Goal: Task Accomplishment & Management: Complete application form

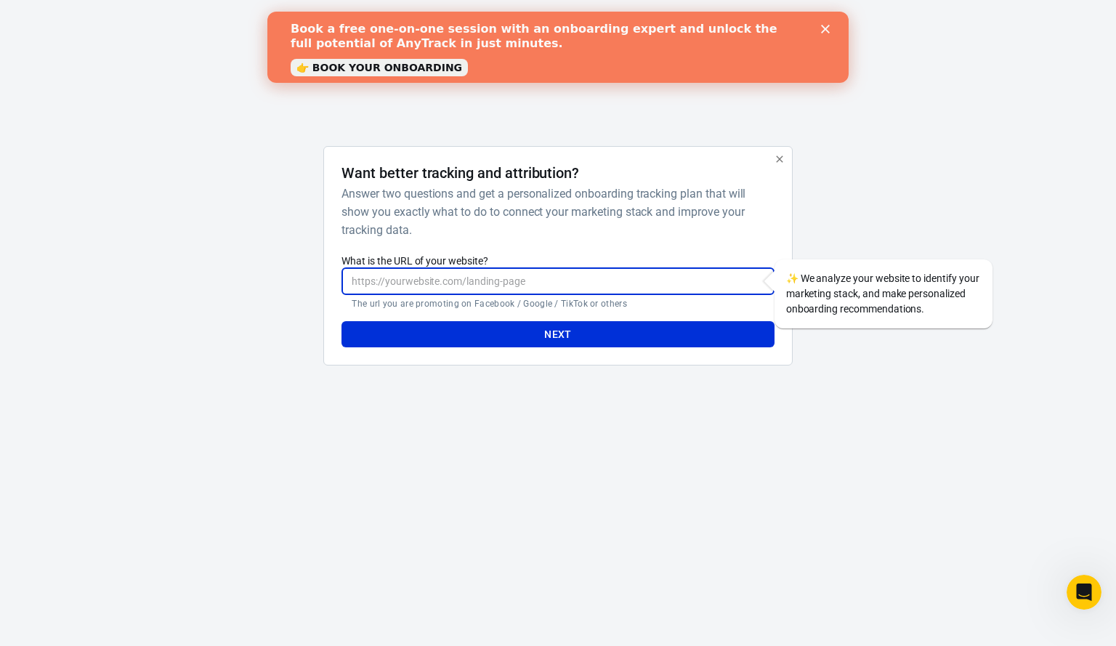
click at [517, 283] on input "What is the URL of your website?" at bounding box center [558, 281] width 432 height 27
type input "[DOMAIN_NAME][URL][PERSON_NAME]"
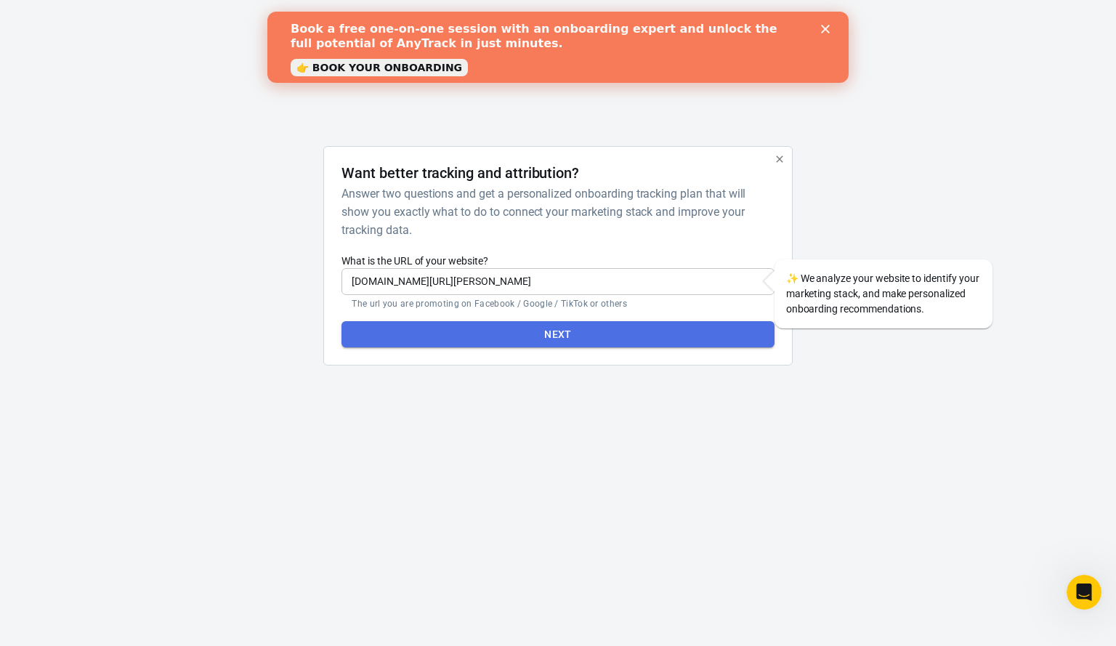
click at [555, 330] on button "Next" at bounding box center [558, 334] width 432 height 27
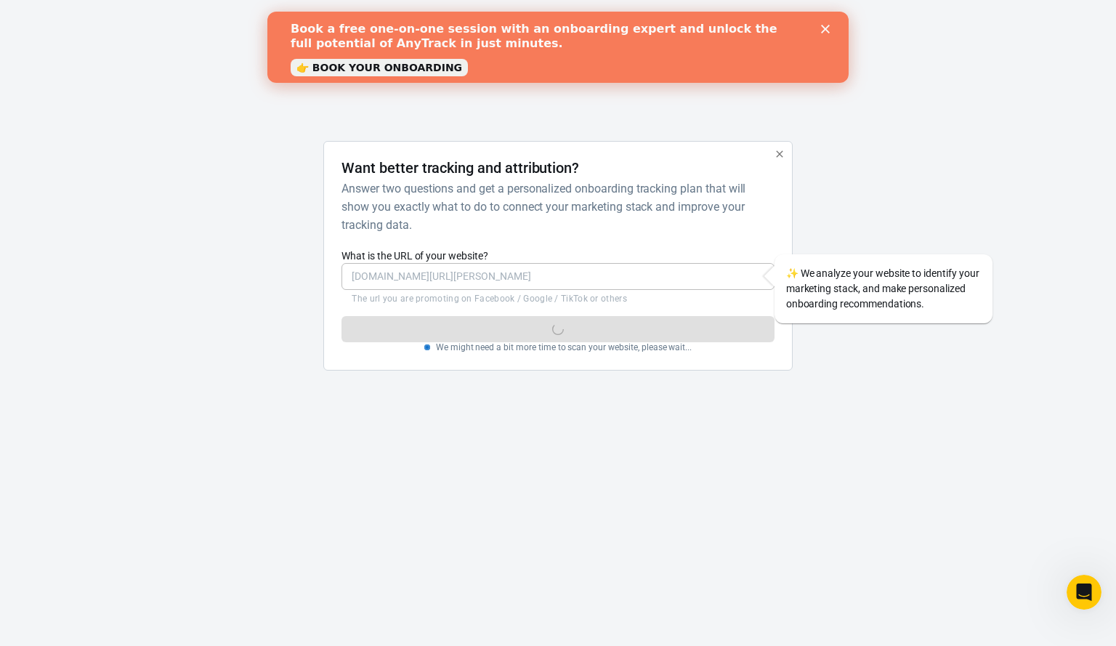
click at [826, 31] on polygon "Close" at bounding box center [825, 29] width 9 height 9
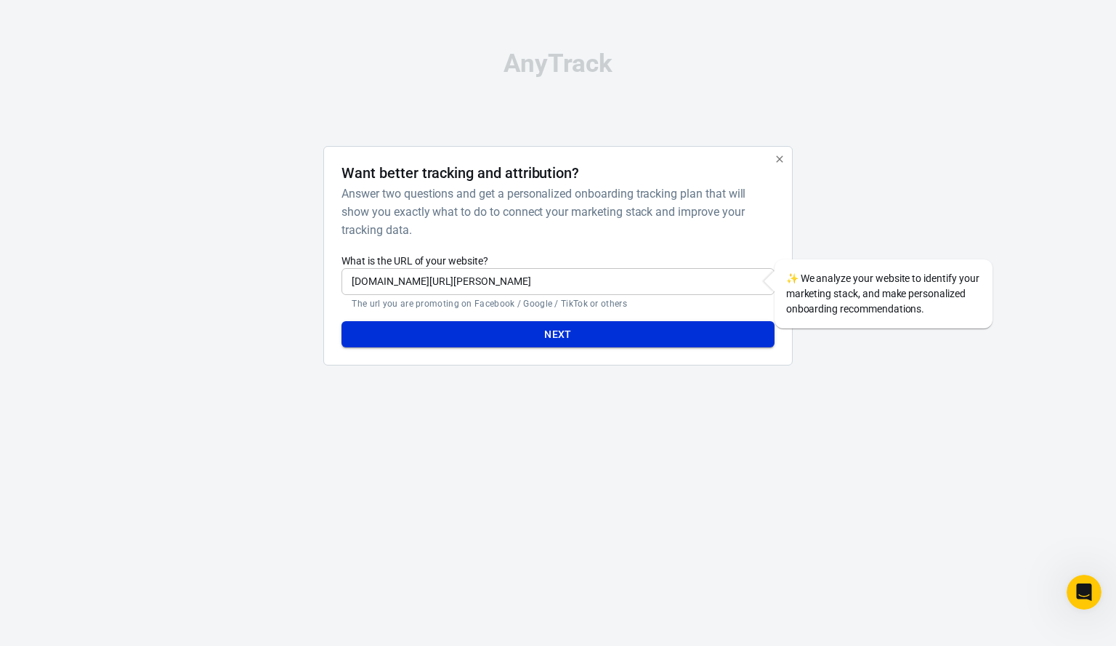
click at [640, 338] on button "Next" at bounding box center [558, 334] width 432 height 27
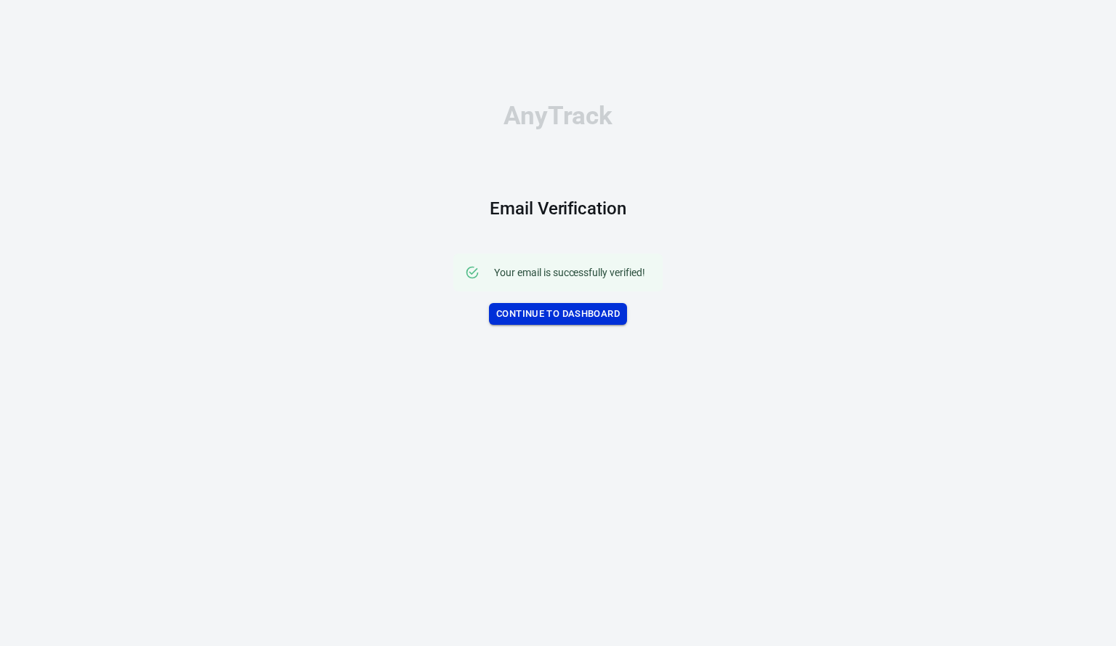
click at [533, 320] on link "Continue to Dashboard" at bounding box center [558, 314] width 138 height 23
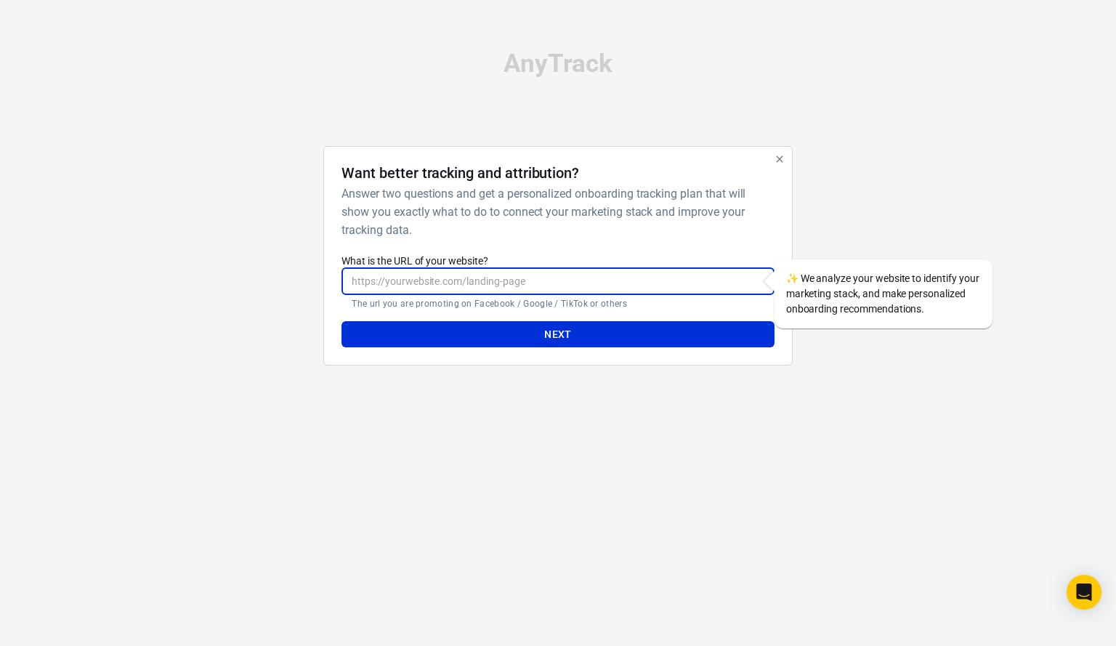
click at [509, 274] on input "What is the URL of your website?" at bounding box center [558, 281] width 432 height 27
type input "[DOMAIN_NAME][URL][PERSON_NAME]"
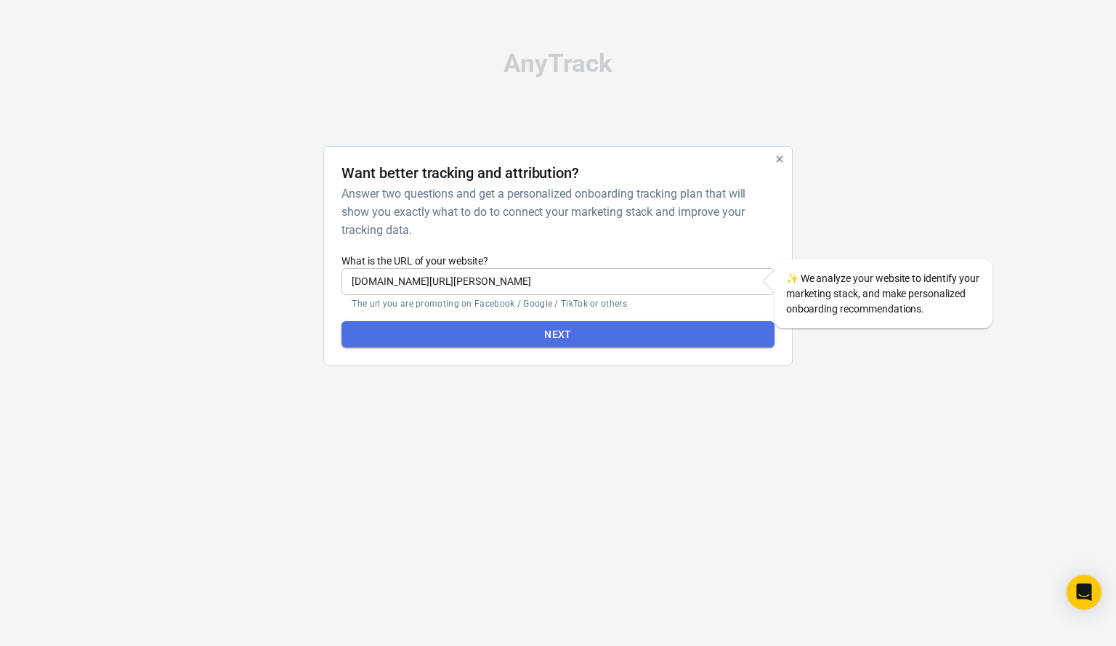
click at [568, 337] on button "Next" at bounding box center [558, 334] width 432 height 27
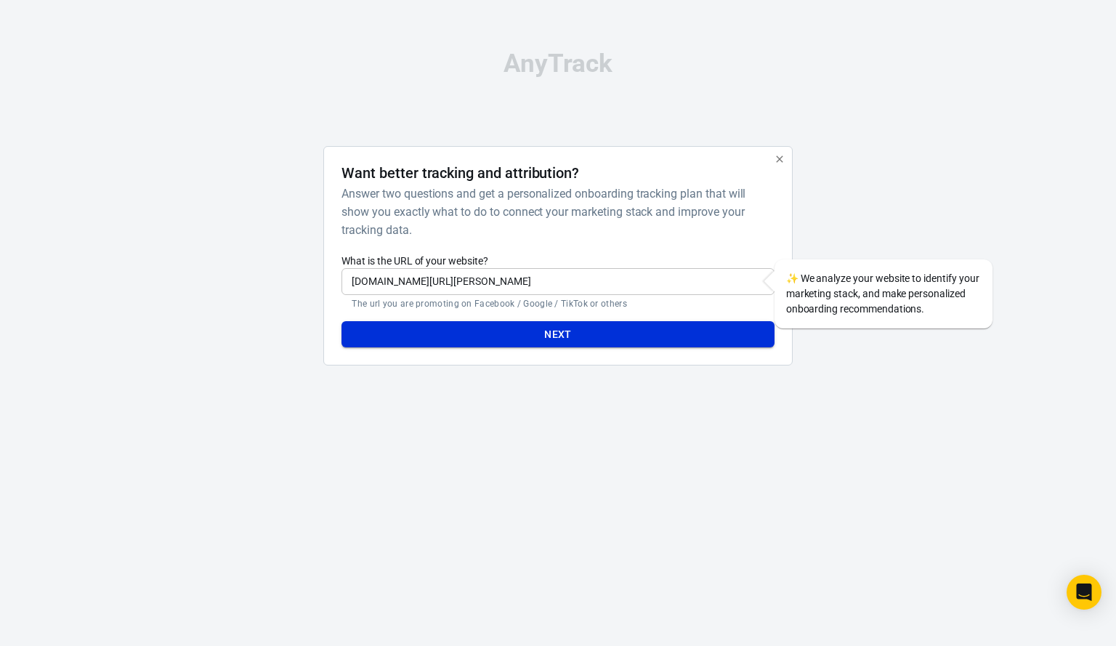
click at [599, 329] on button "Next" at bounding box center [558, 334] width 432 height 27
